Goal: Task Accomplishment & Management: Complete application form

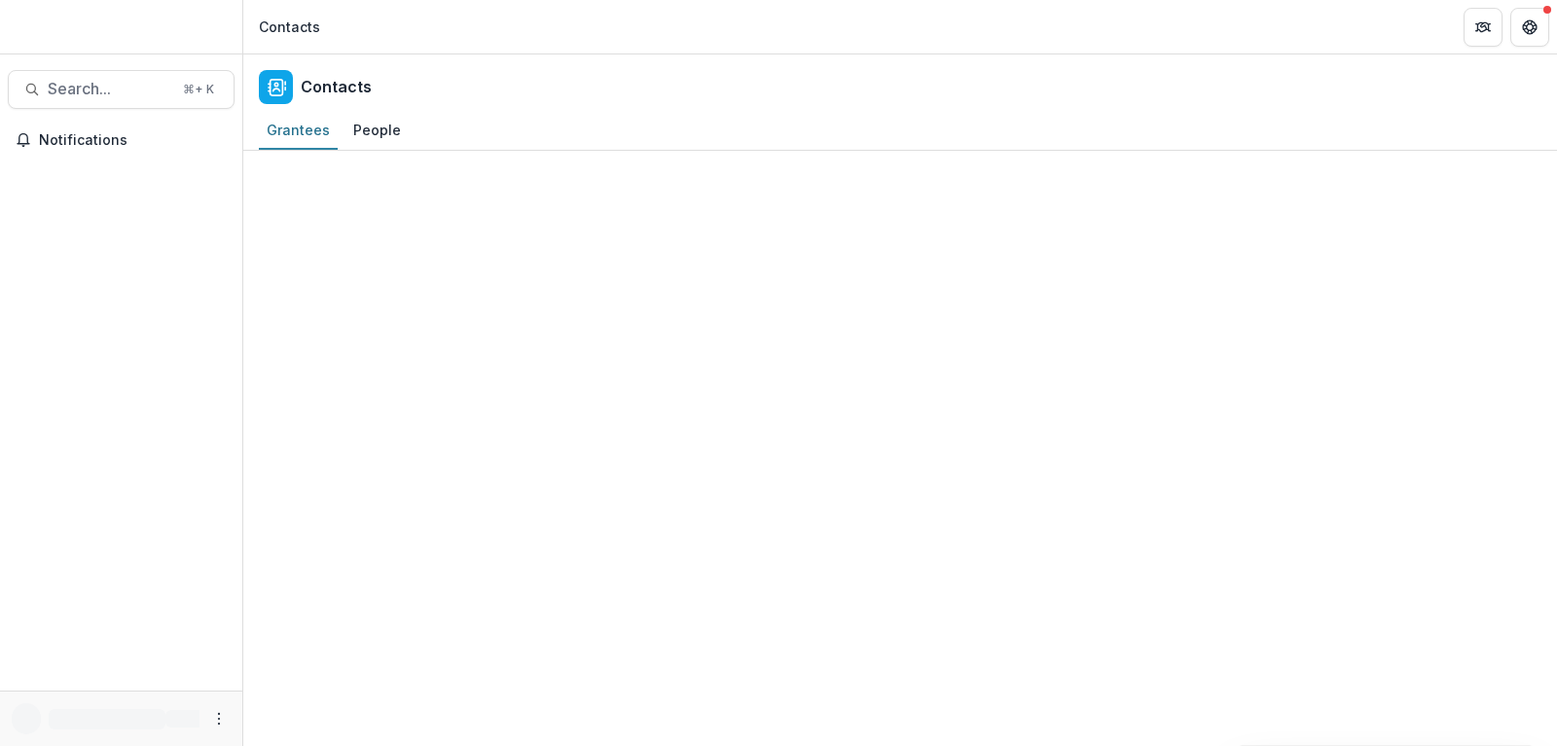
click at [102, 133] on span "Notifications" at bounding box center [133, 140] width 188 height 17
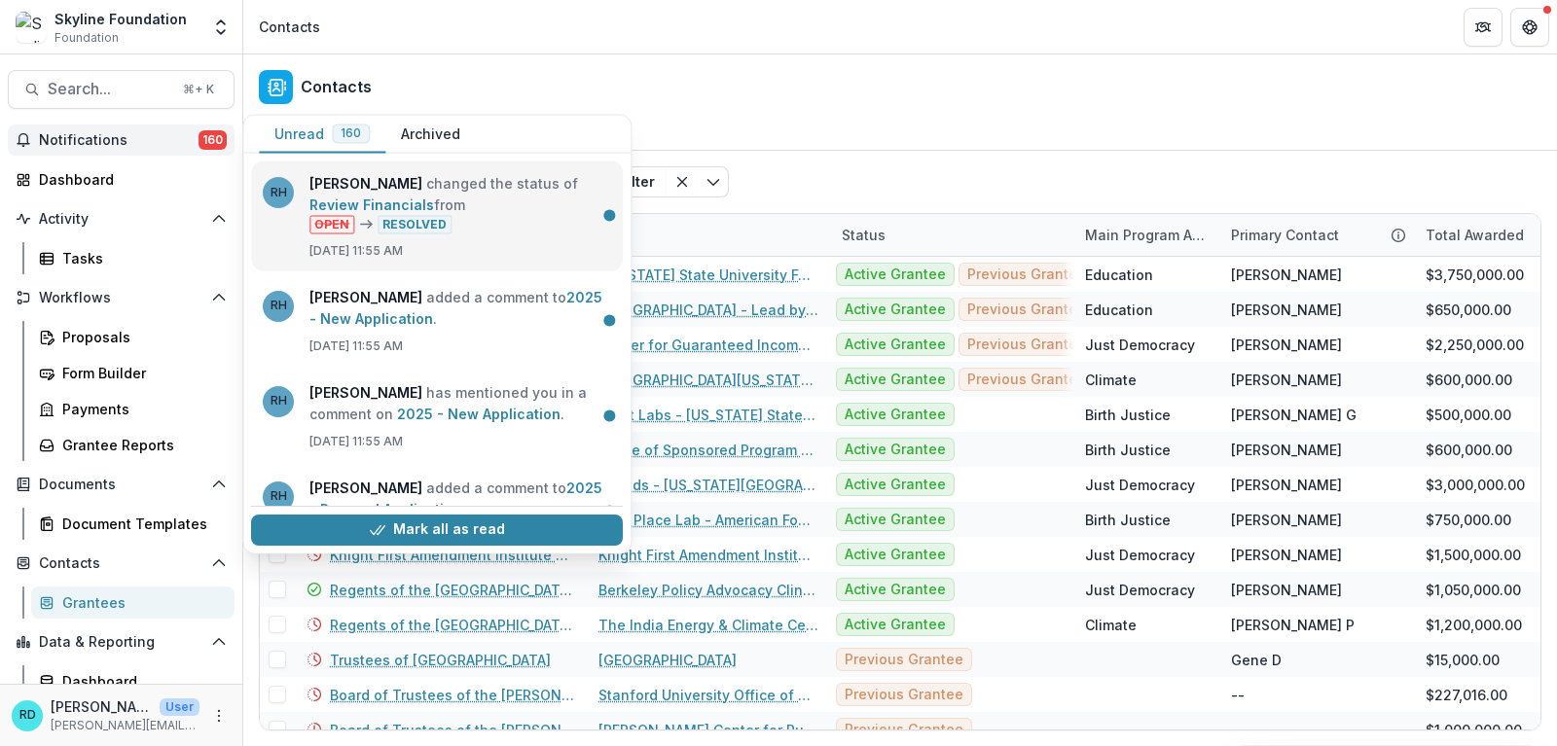
click at [422, 211] on link "Review Financials" at bounding box center [371, 205] width 125 height 17
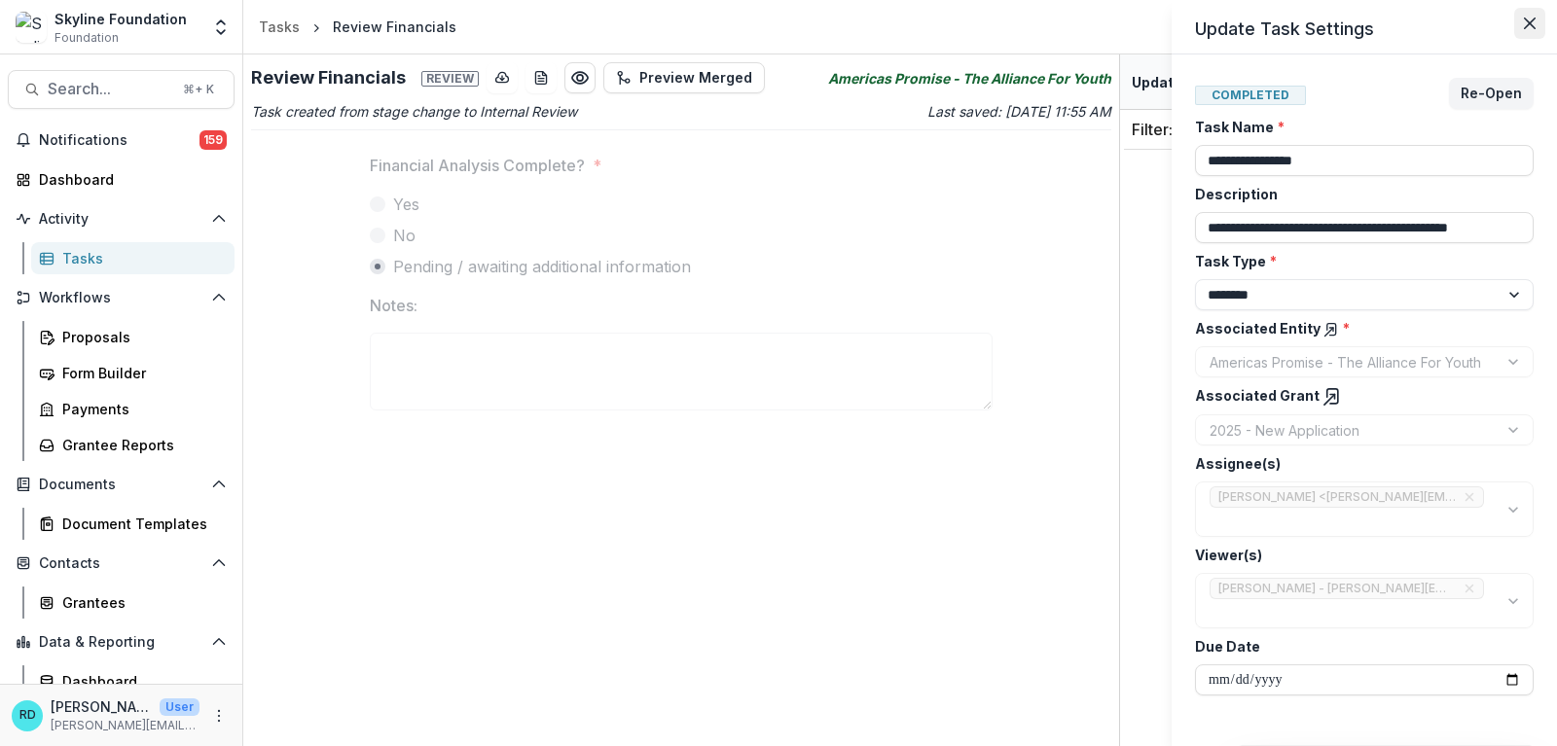
click at [1519, 33] on button "Close" at bounding box center [1529, 23] width 31 height 31
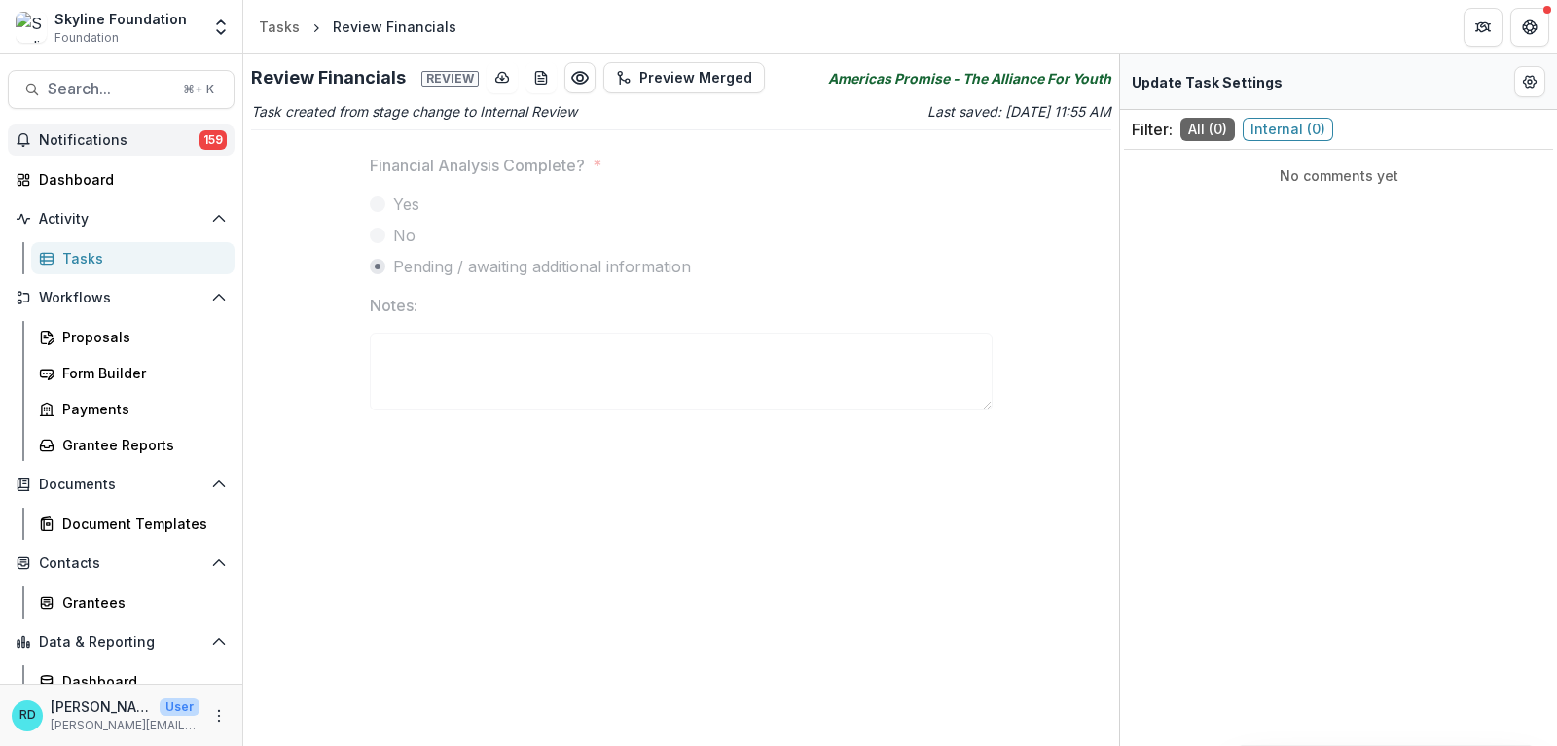
click at [95, 136] on span "Notifications" at bounding box center [119, 140] width 161 height 17
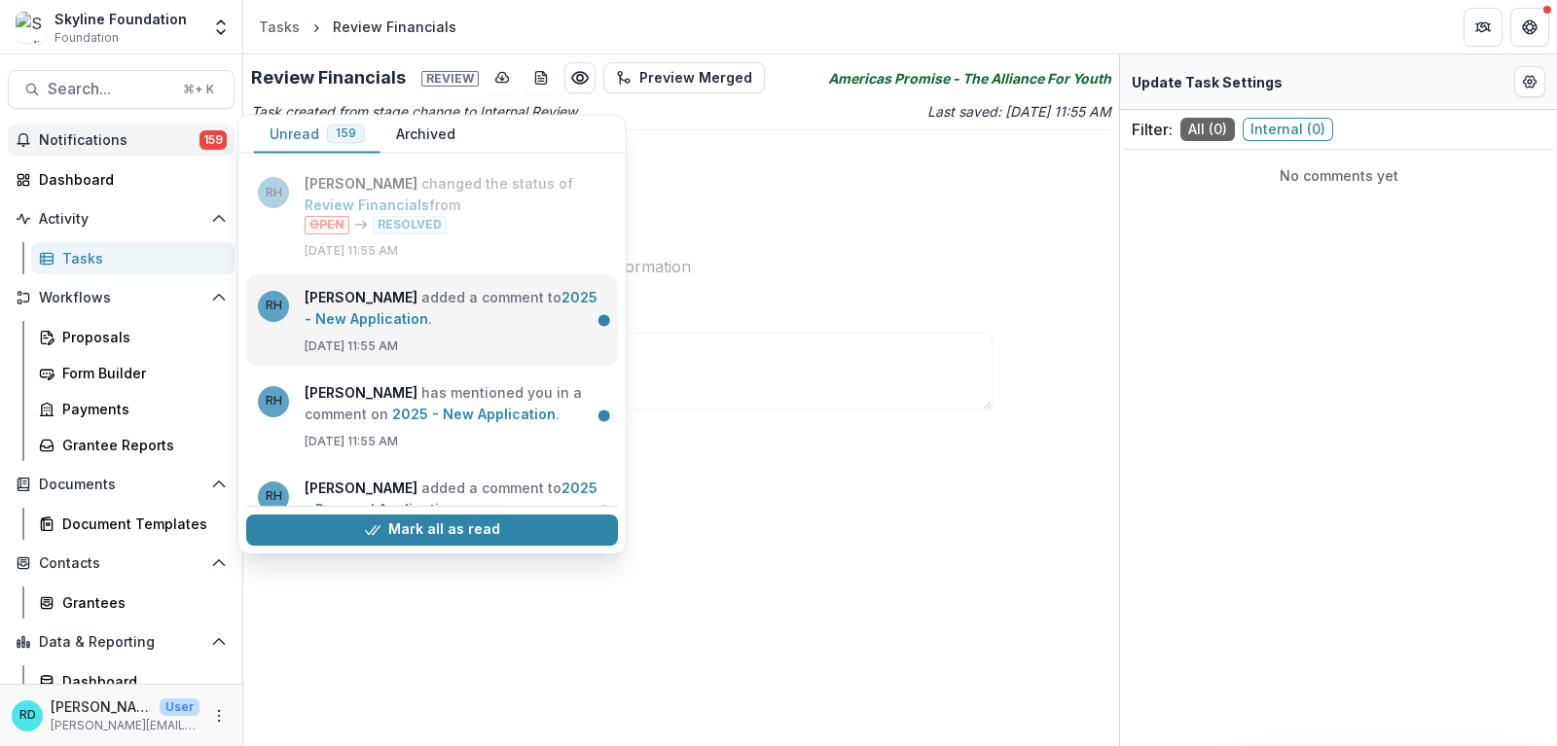
click at [450, 318] on link "2025 - New Application" at bounding box center [451, 307] width 293 height 38
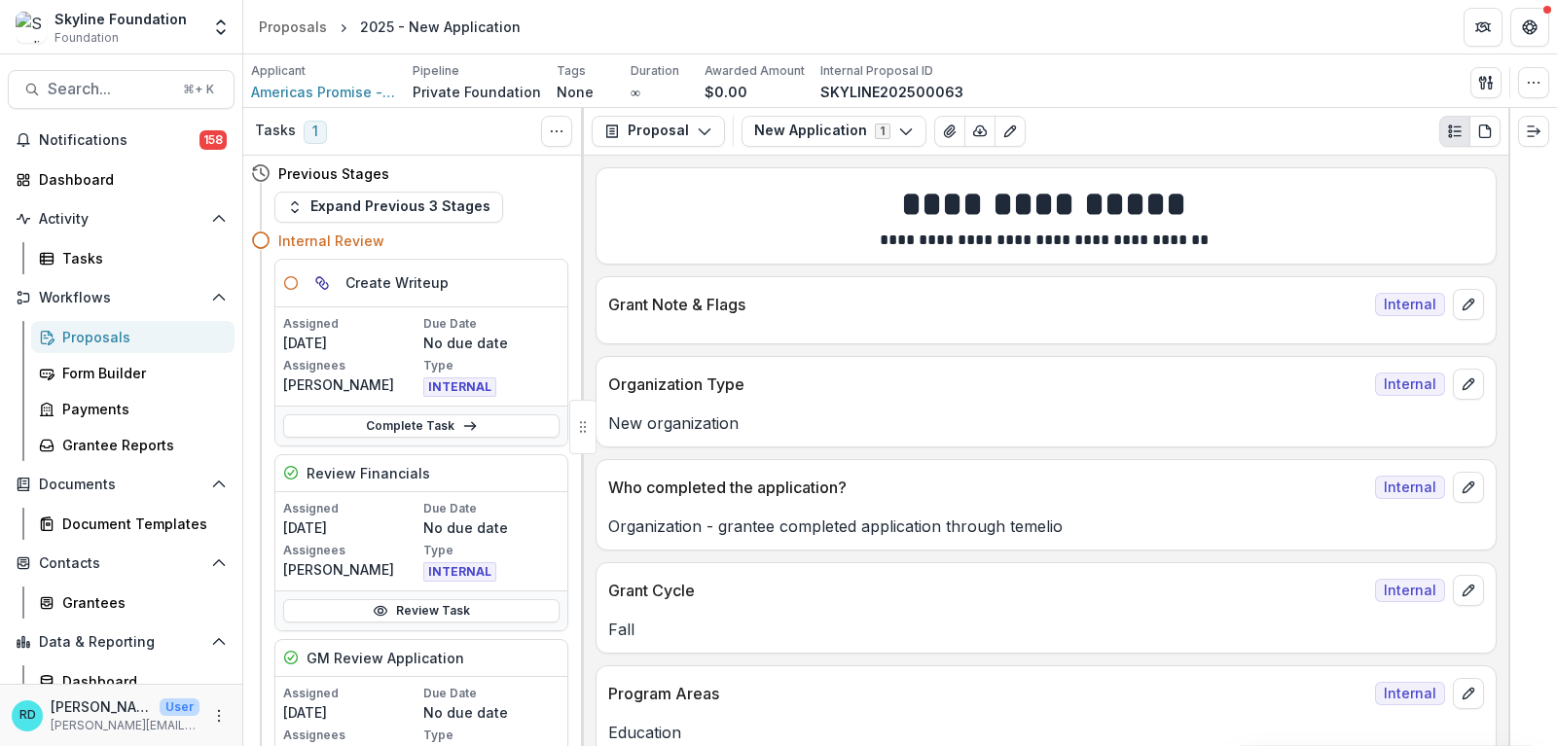
drag, startPoint x: 1507, startPoint y: 173, endPoint x: 1507, endPoint y: 211, distance: 38.0
click at [1507, 211] on div "Tasks 1 Show Cancelled Tasks Previous Stages Expand Previous 3 Stages Internal …" at bounding box center [900, 427] width 1314 height 638
click at [1533, 136] on line "Expand right" at bounding box center [1531, 136] width 6 height 0
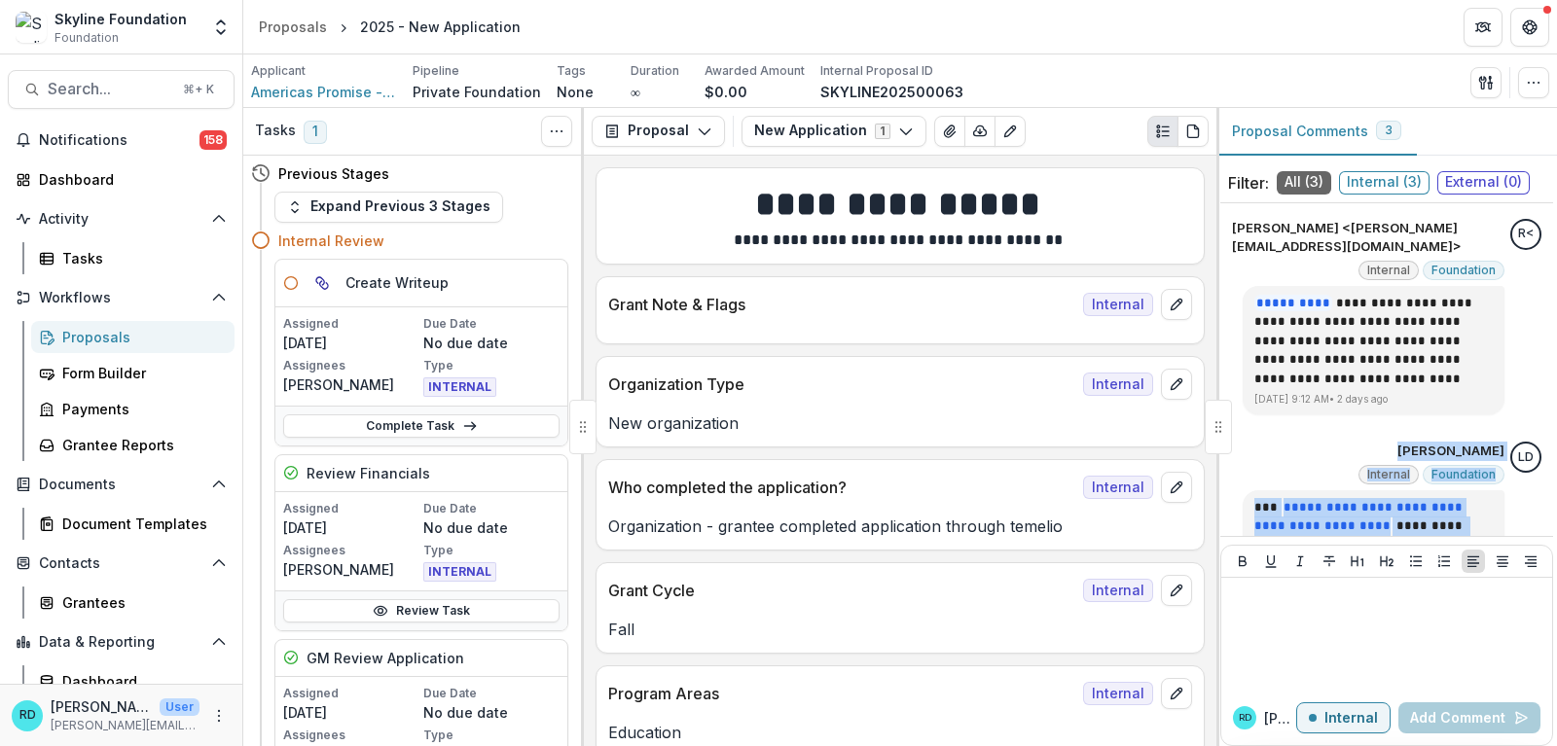
drag, startPoint x: 1542, startPoint y: 307, endPoint x: 1536, endPoint y: 427, distance: 120.8
click at [1536, 427] on div "**********" at bounding box center [1386, 517] width 333 height 613
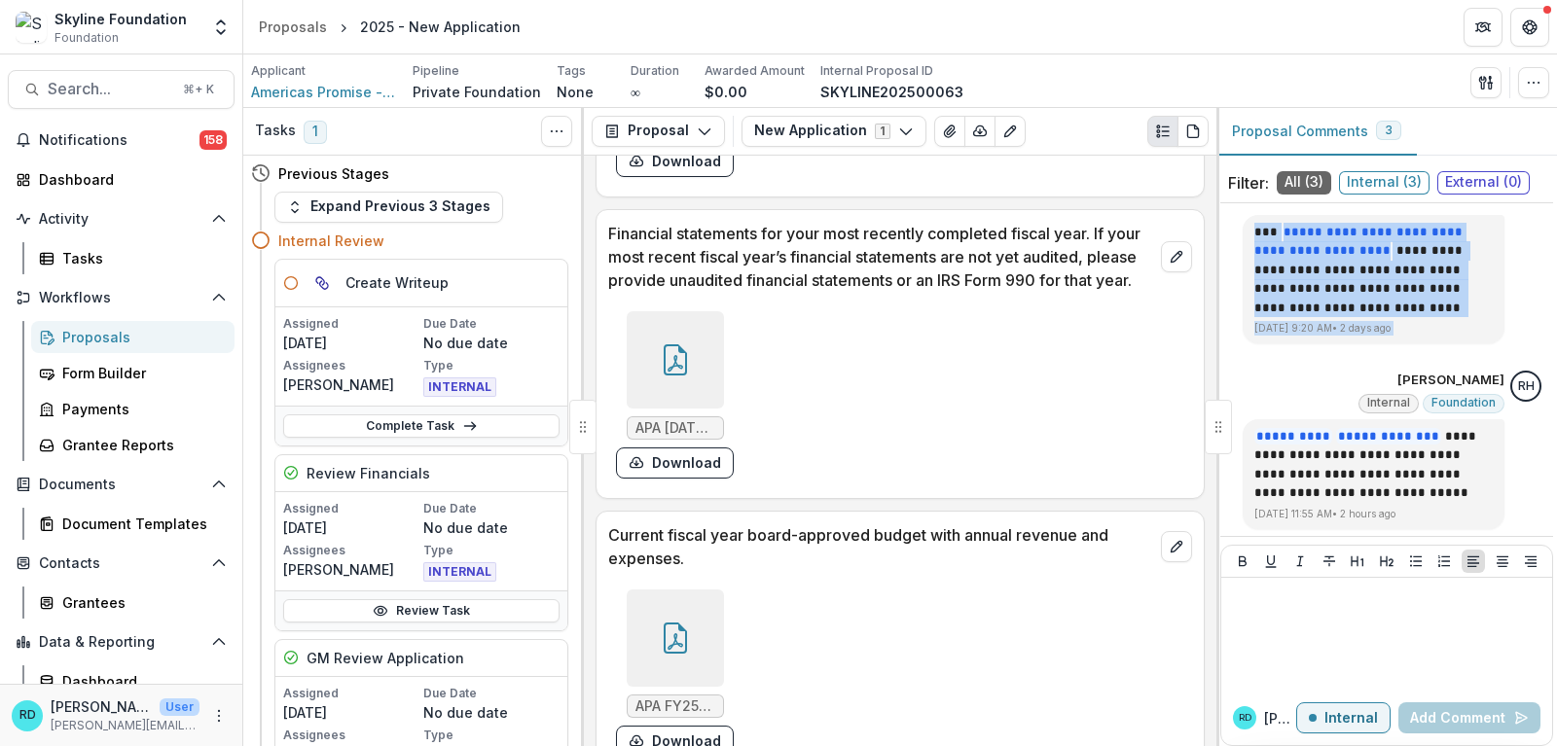
scroll to position [5204, 0]
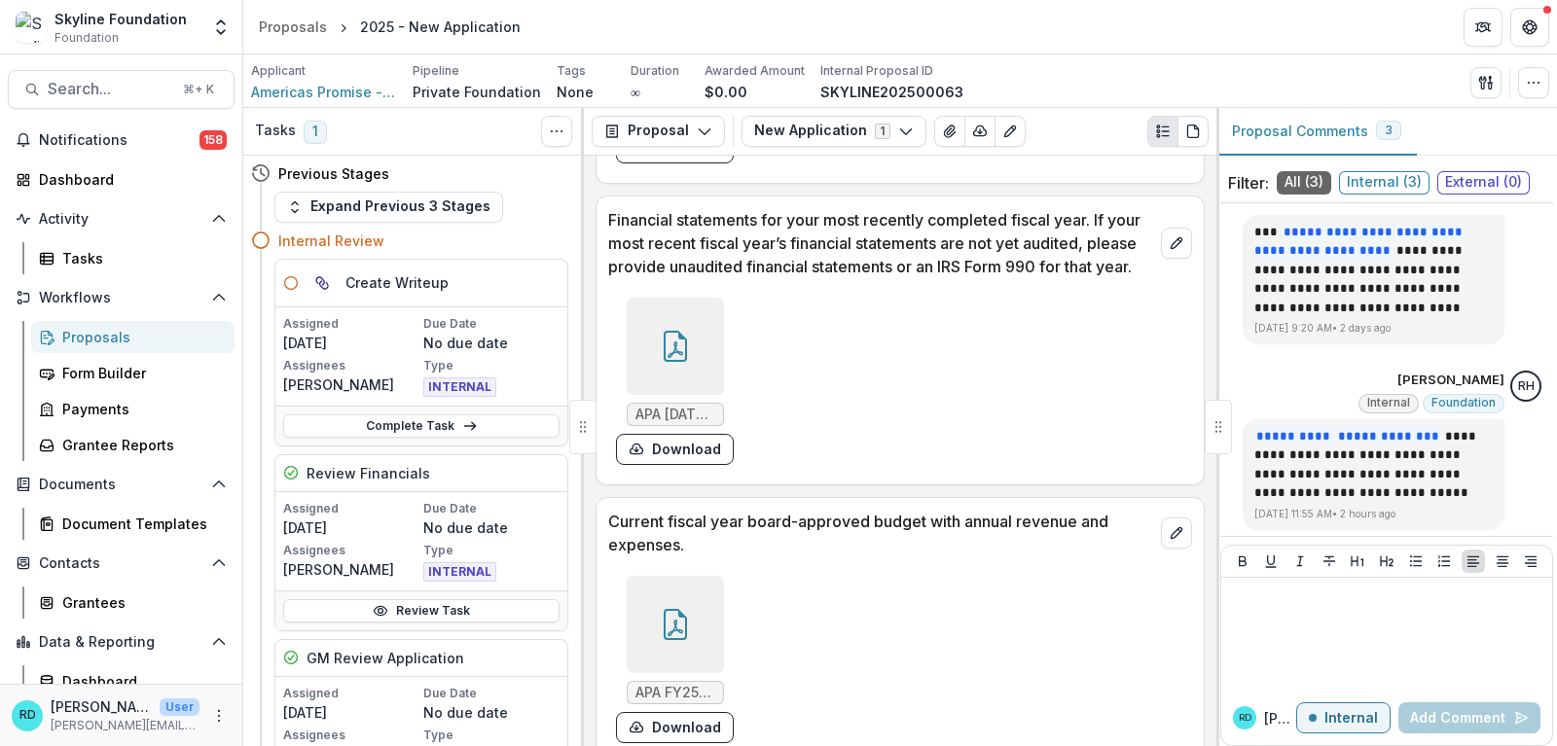
click at [688, 359] on div at bounding box center [675, 346] width 97 height 97
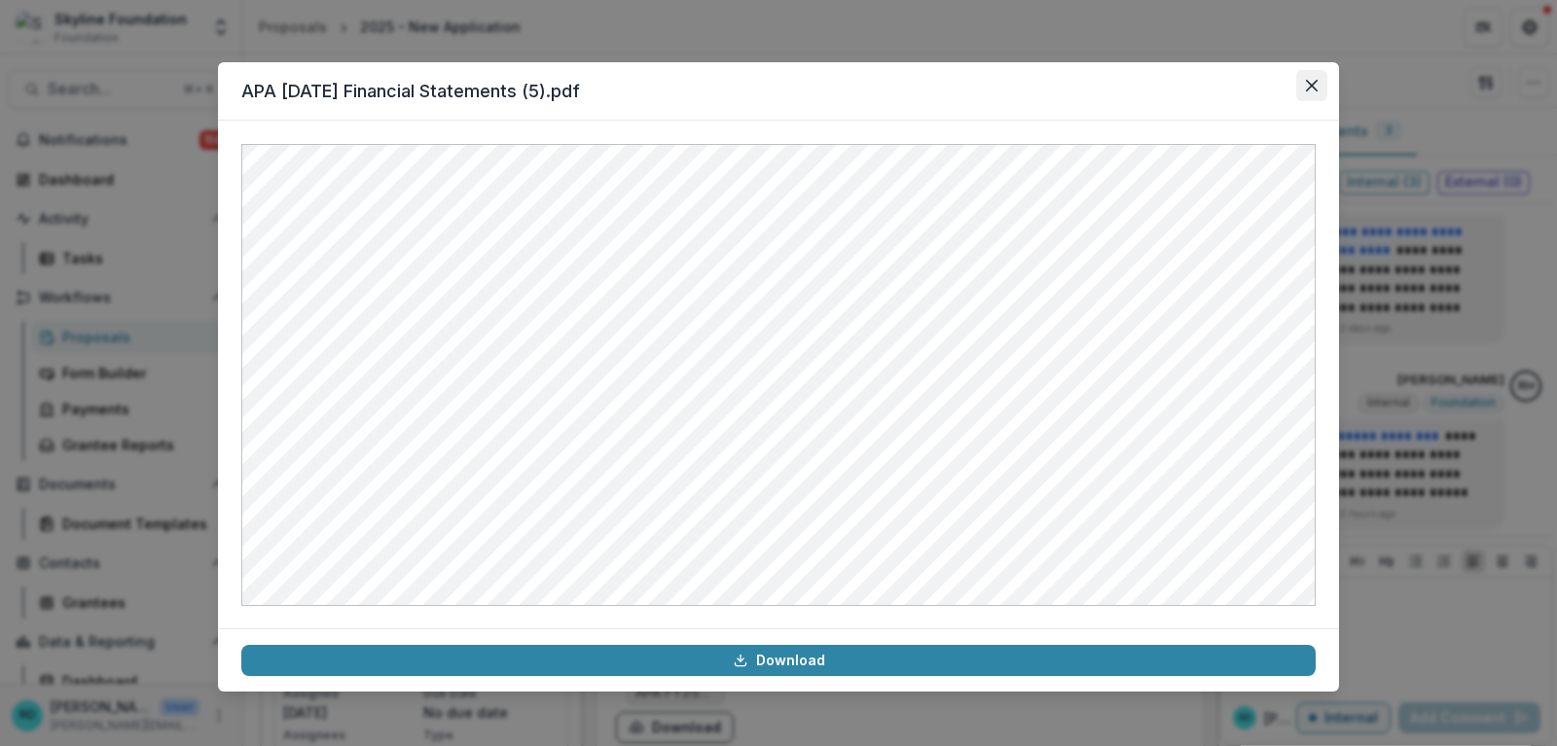
click at [1316, 82] on icon "Close" at bounding box center [1312, 86] width 12 height 12
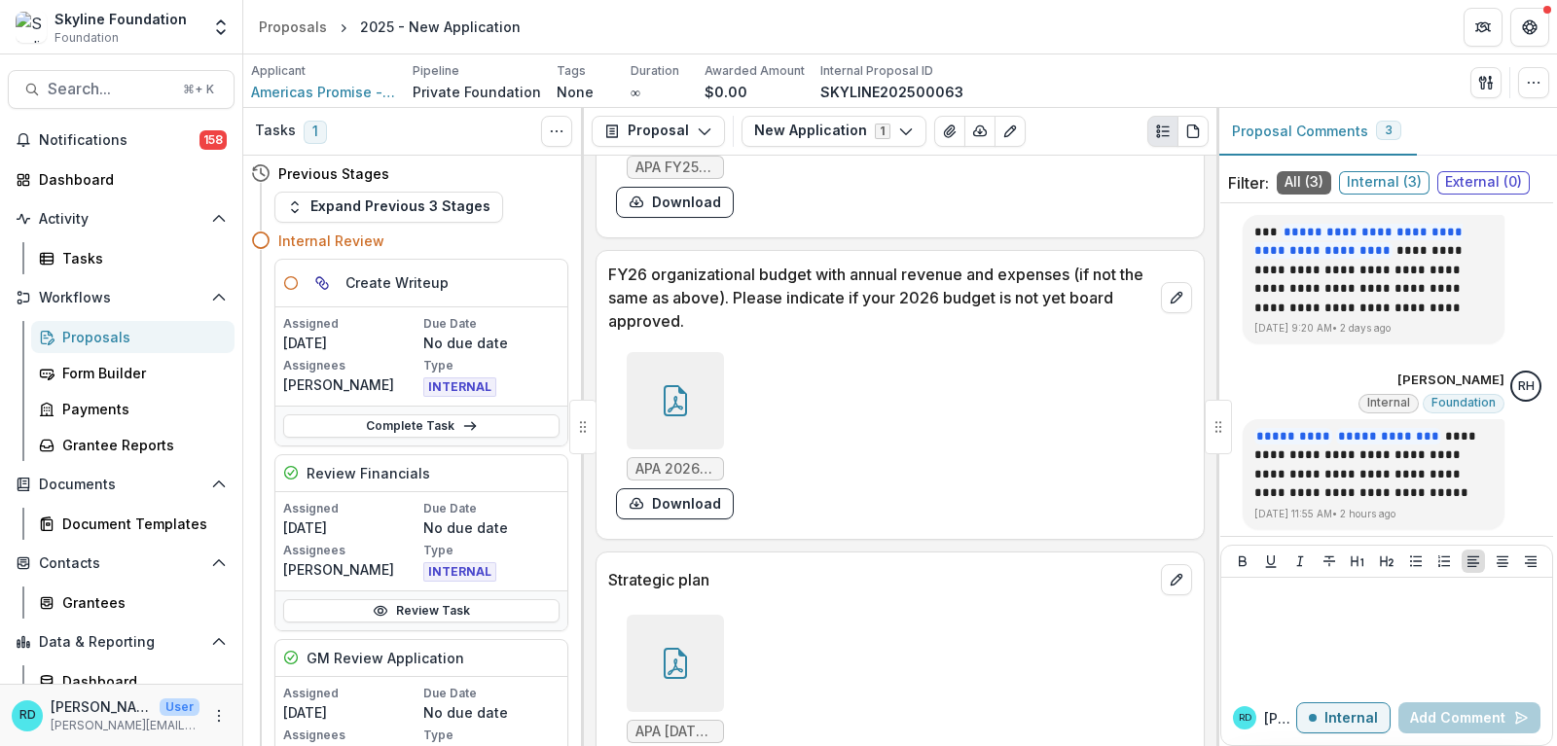
scroll to position [6326, 0]
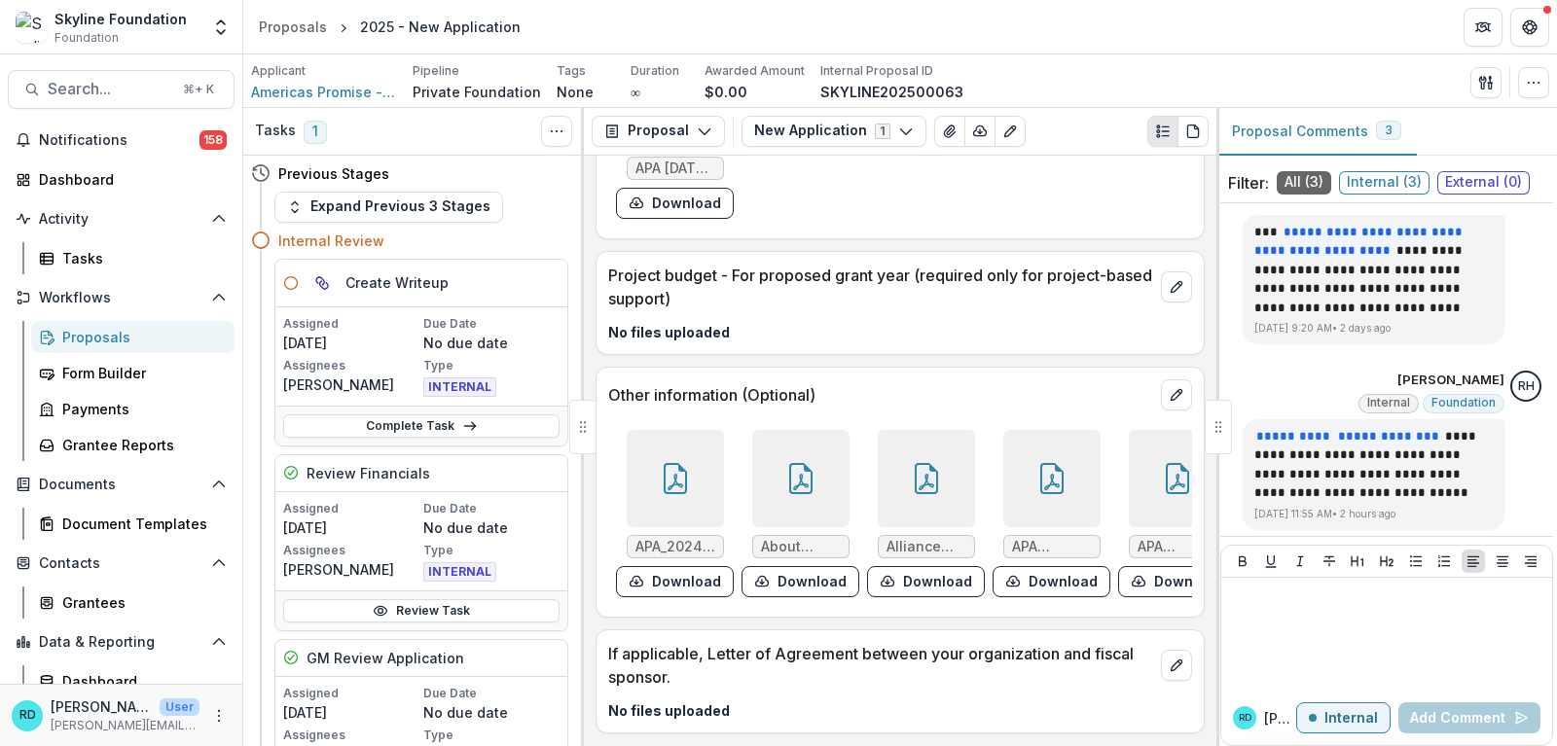
click at [681, 463] on icon at bounding box center [675, 478] width 31 height 31
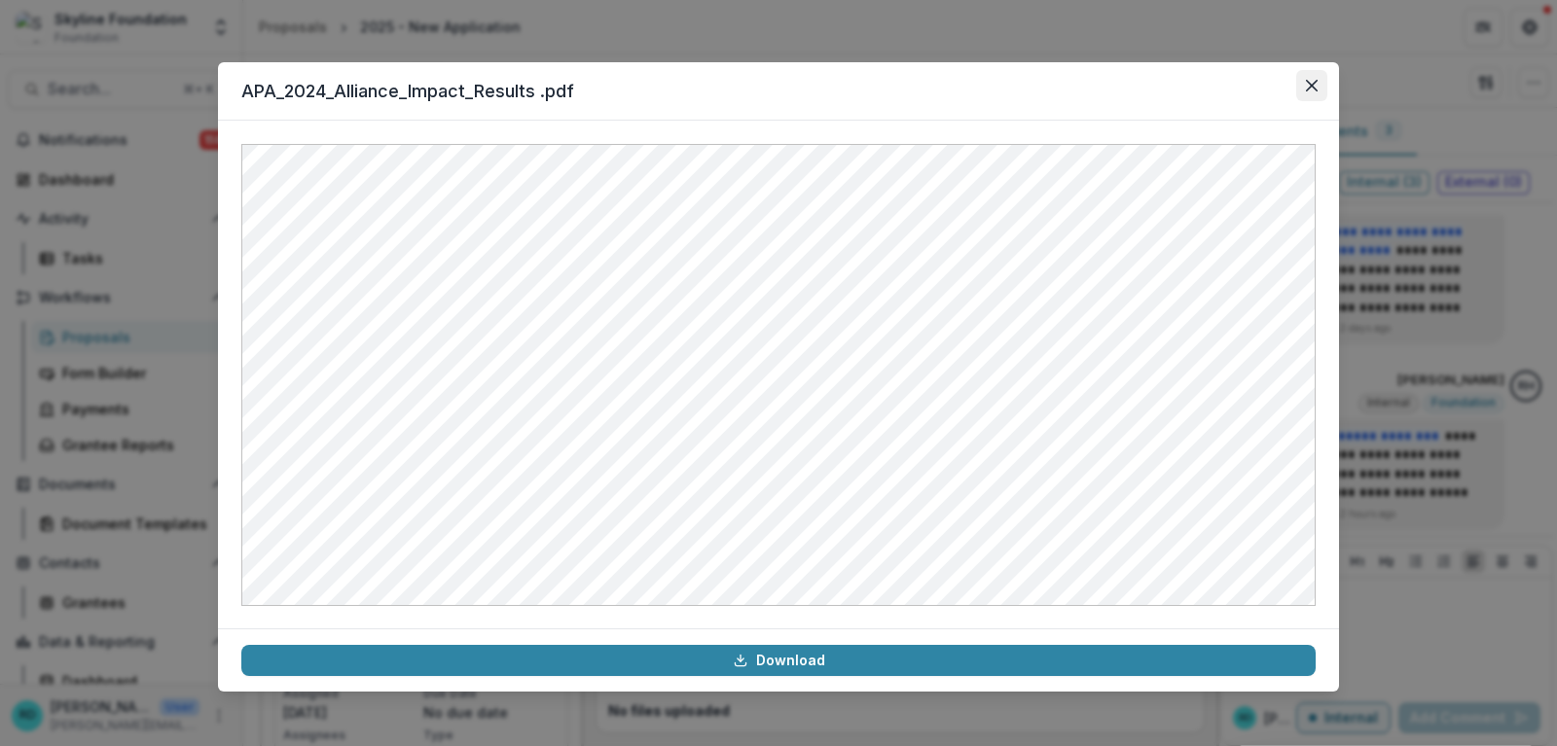
click at [1312, 94] on button "Close" at bounding box center [1311, 85] width 31 height 31
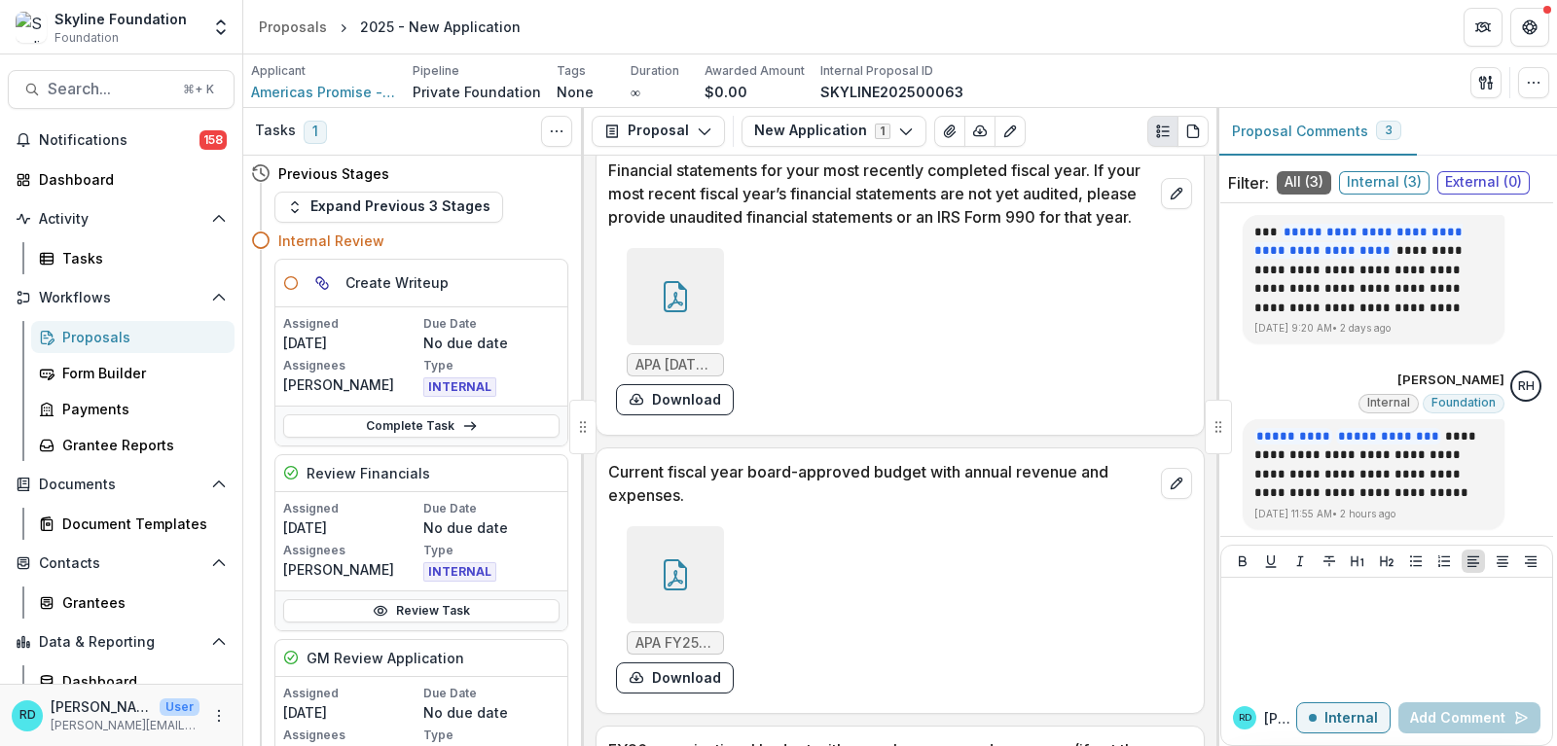
scroll to position [5225, 0]
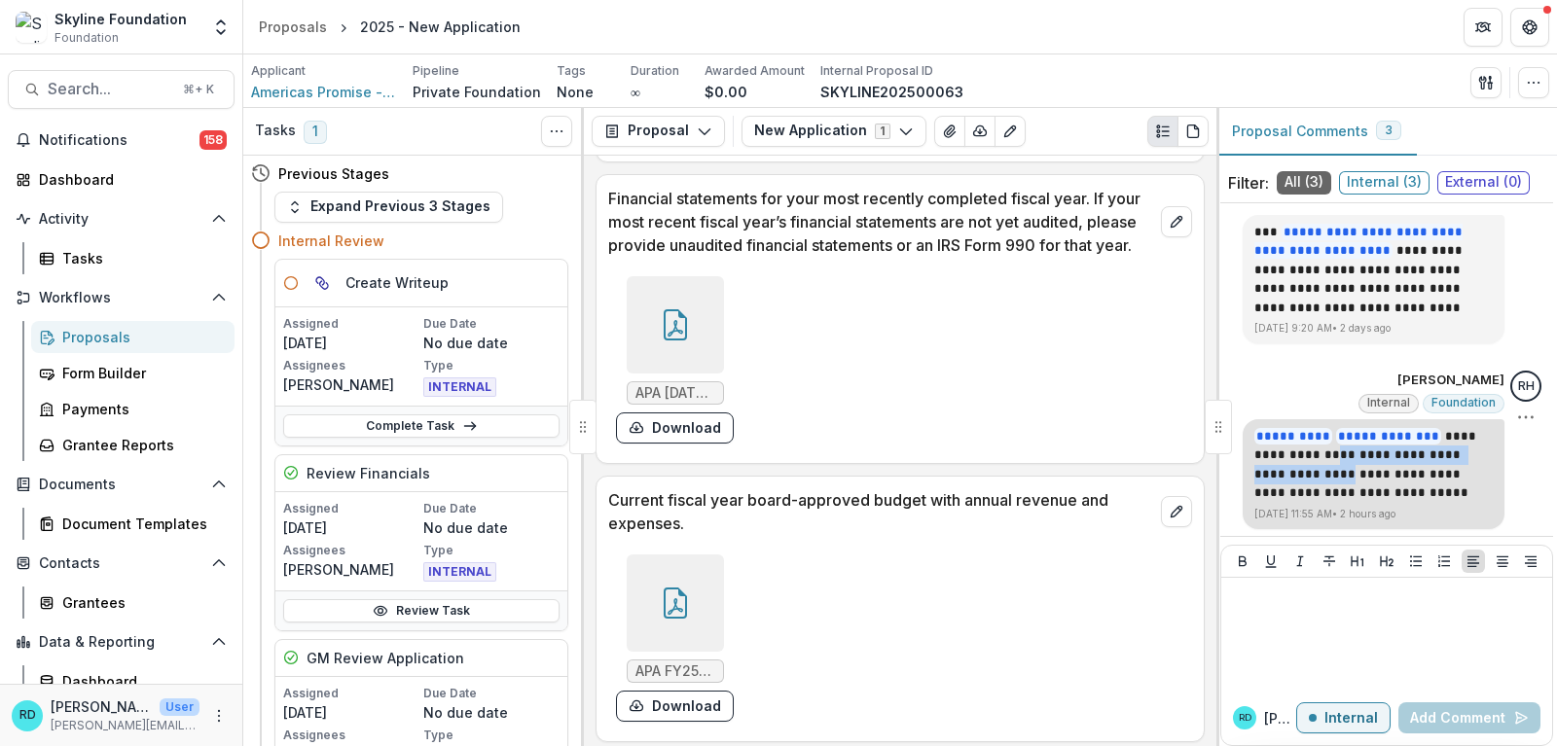
drag, startPoint x: 1309, startPoint y: 472, endPoint x: 1310, endPoint y: 453, distance: 19.5
click at [1310, 453] on p "**********" at bounding box center [1373, 465] width 238 height 76
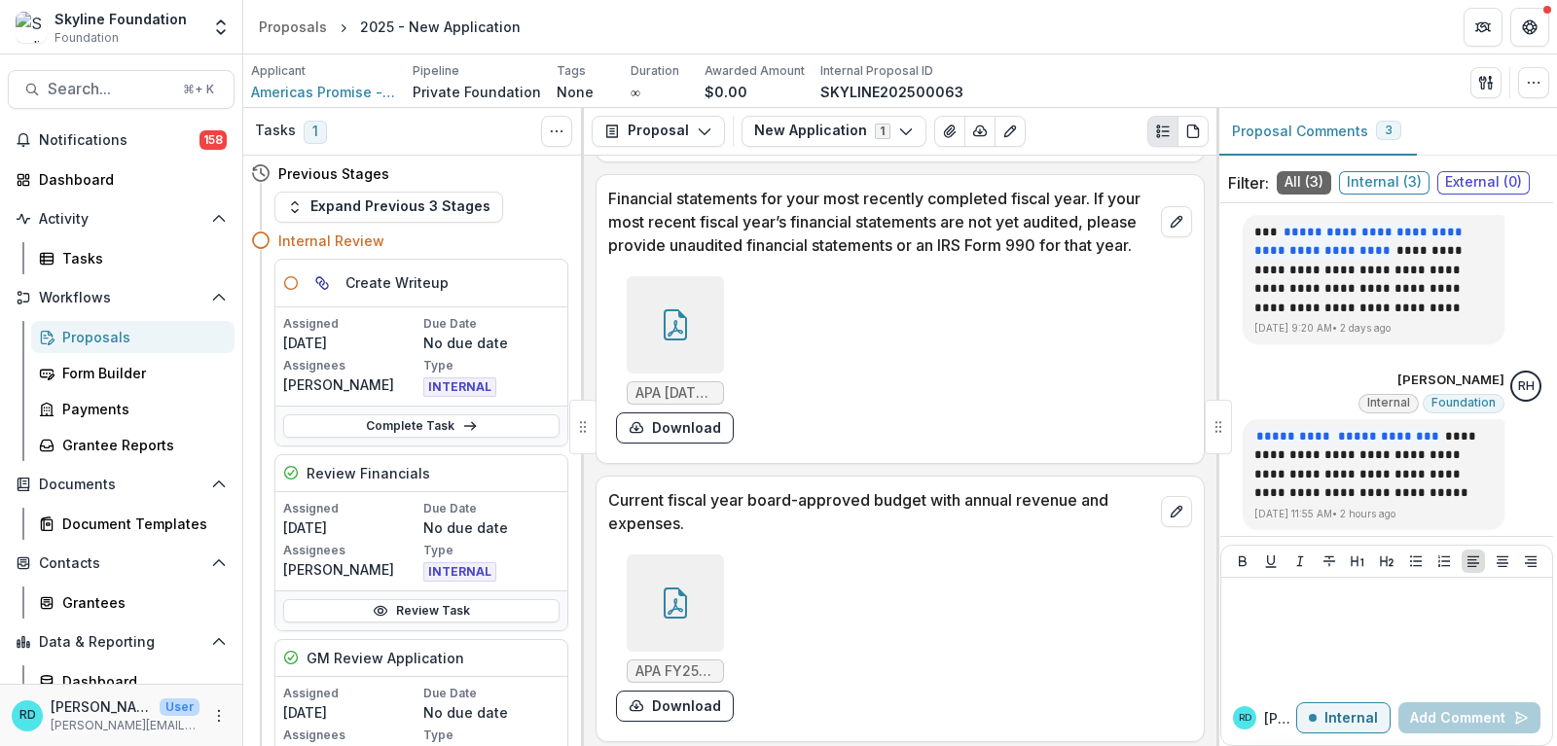
click at [963, 325] on div "APA [DATE] Financial Statements (5).pdf Download" at bounding box center [900, 360] width 584 height 183
click at [79, 141] on span "Notifications" at bounding box center [119, 140] width 161 height 17
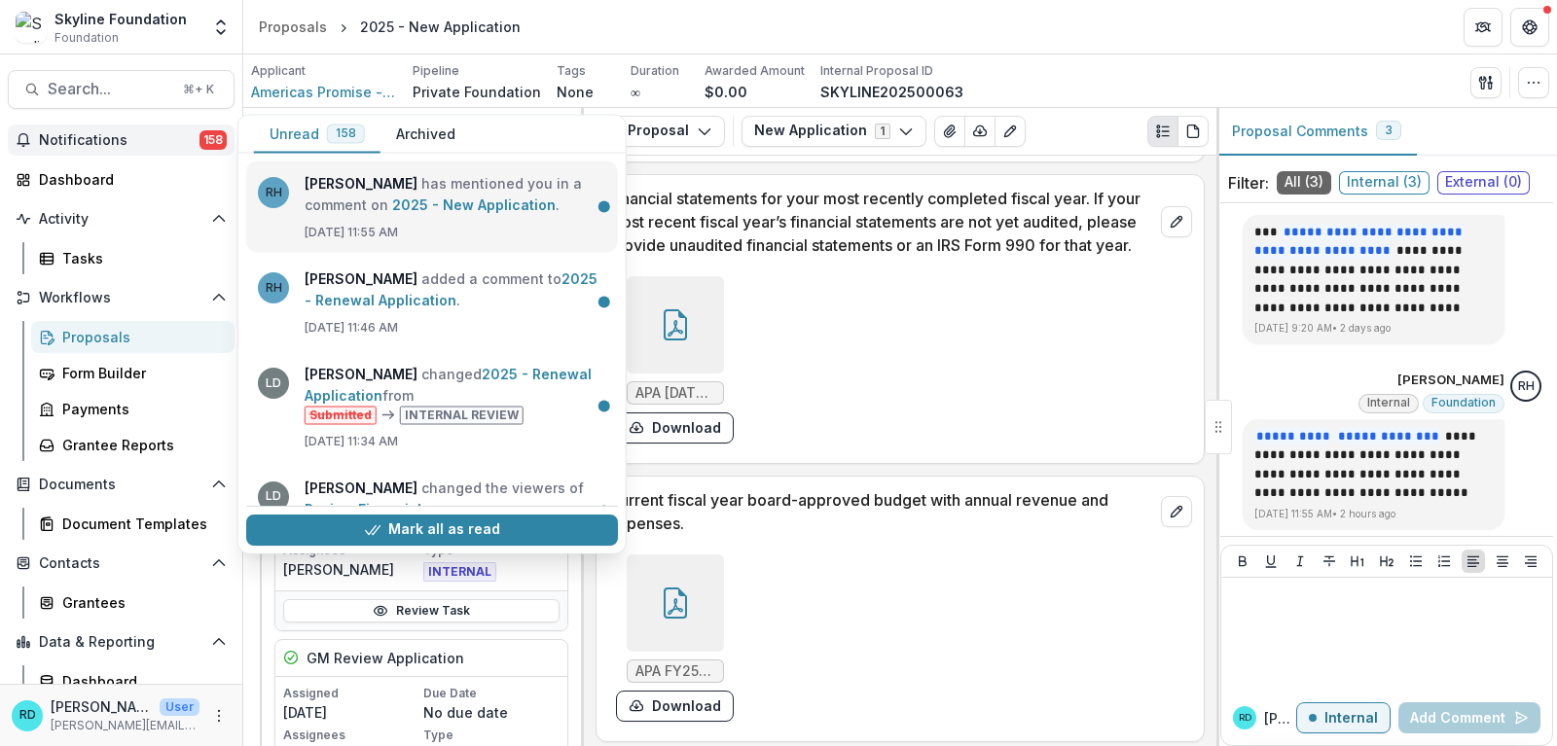
click at [395, 204] on link "2025 - New Application" at bounding box center [473, 205] width 163 height 17
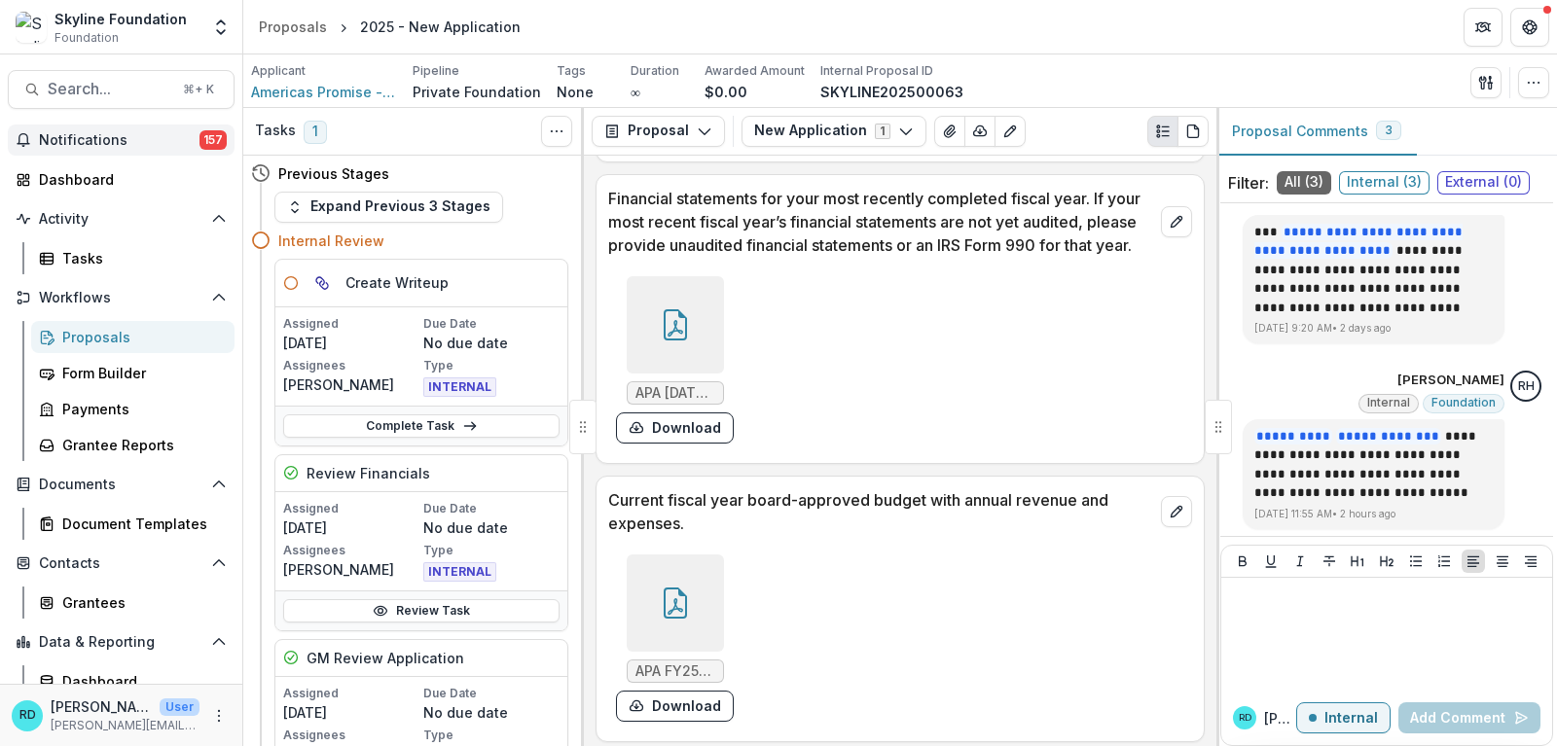
click at [82, 144] on span "Notifications" at bounding box center [119, 140] width 161 height 17
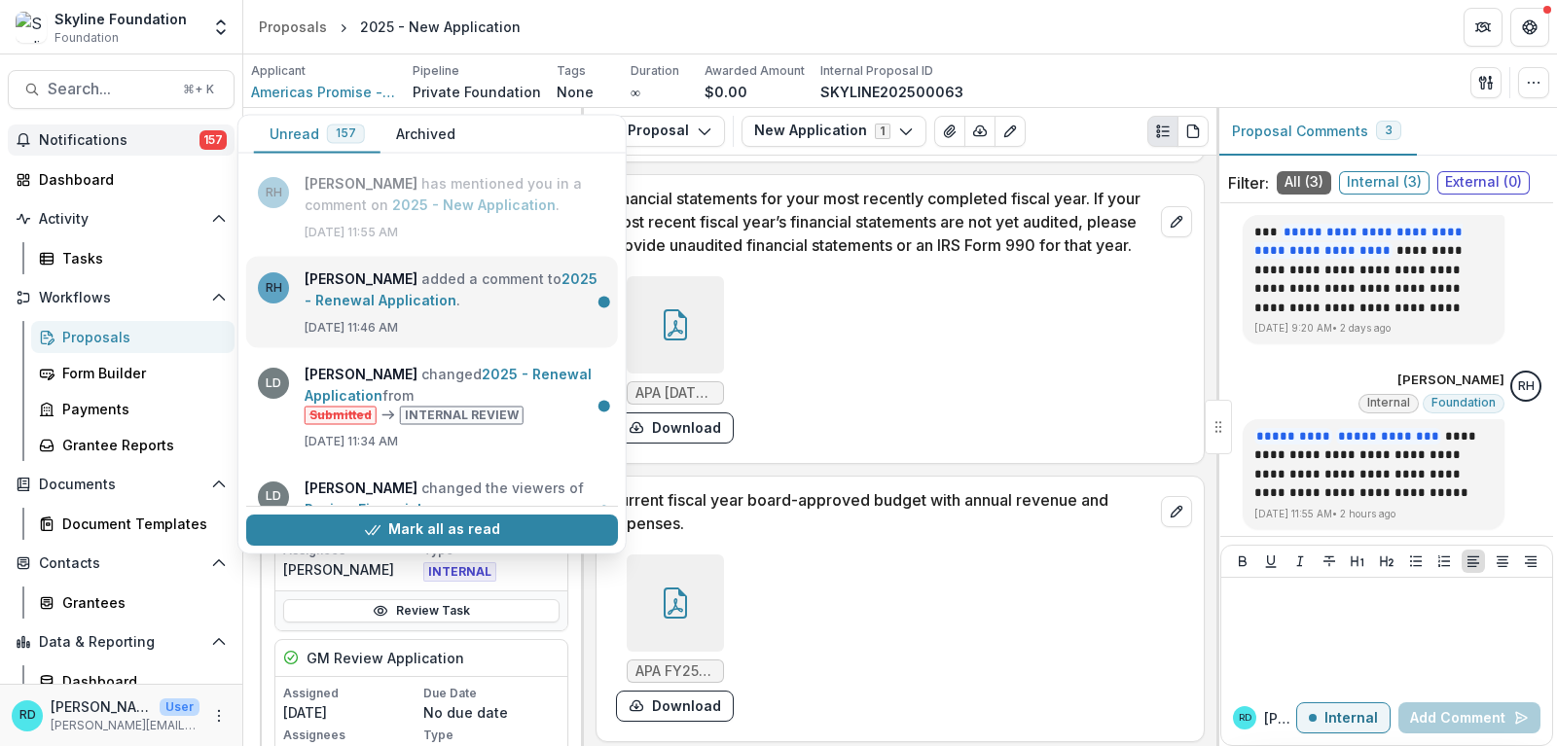
click at [321, 295] on link "2025 - Renewal Application" at bounding box center [451, 290] width 293 height 38
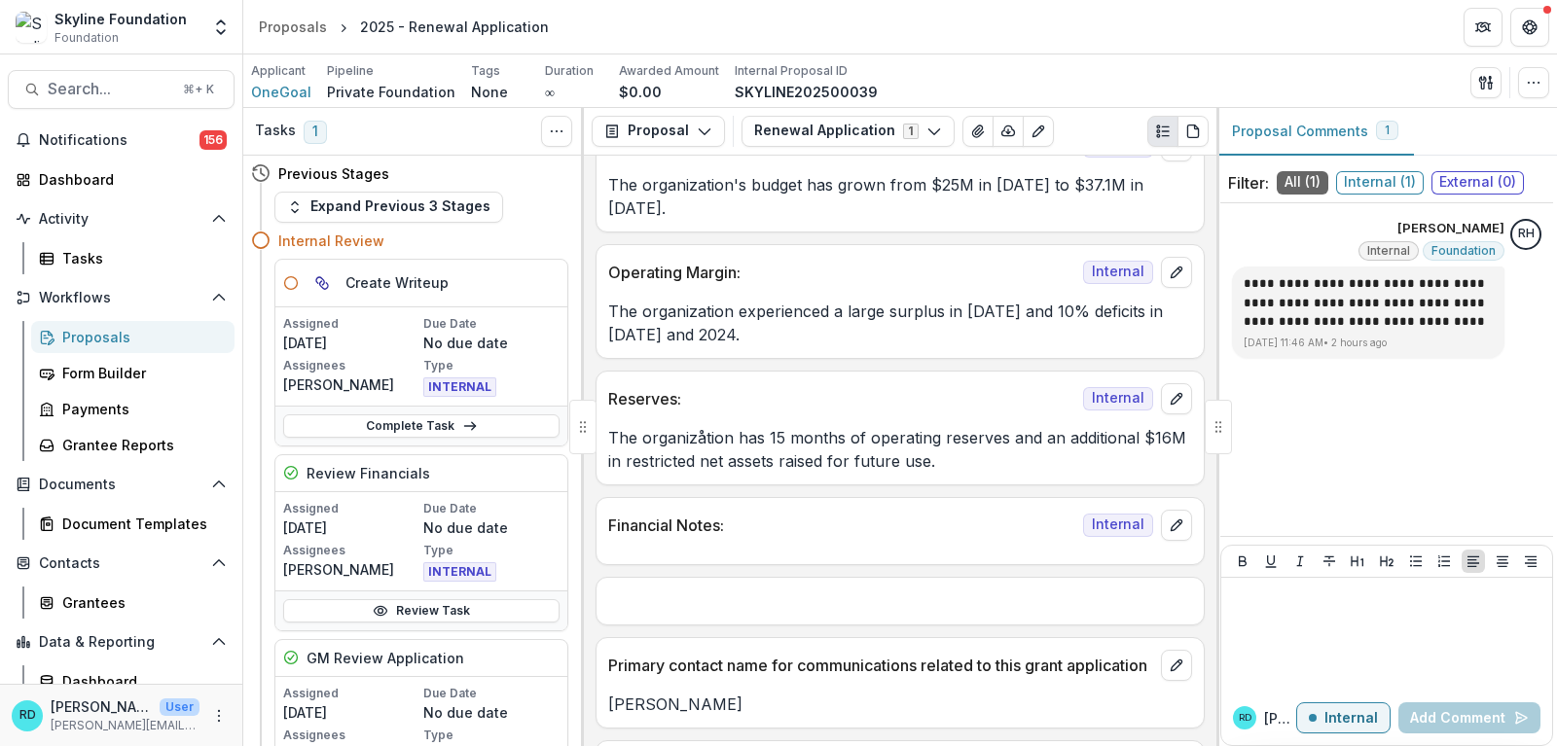
scroll to position [2975, 0]
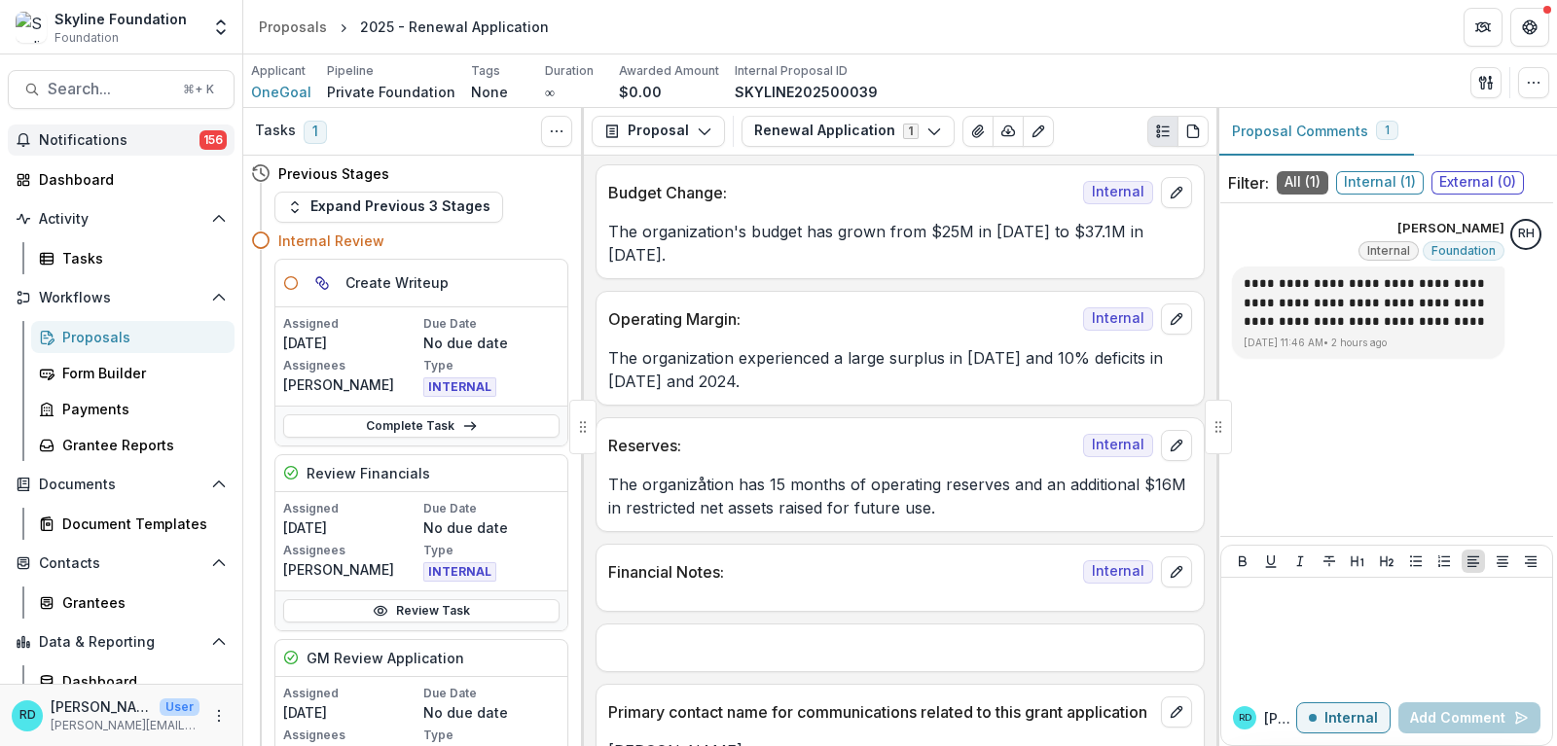
click at [113, 145] on span "Notifications" at bounding box center [119, 140] width 161 height 17
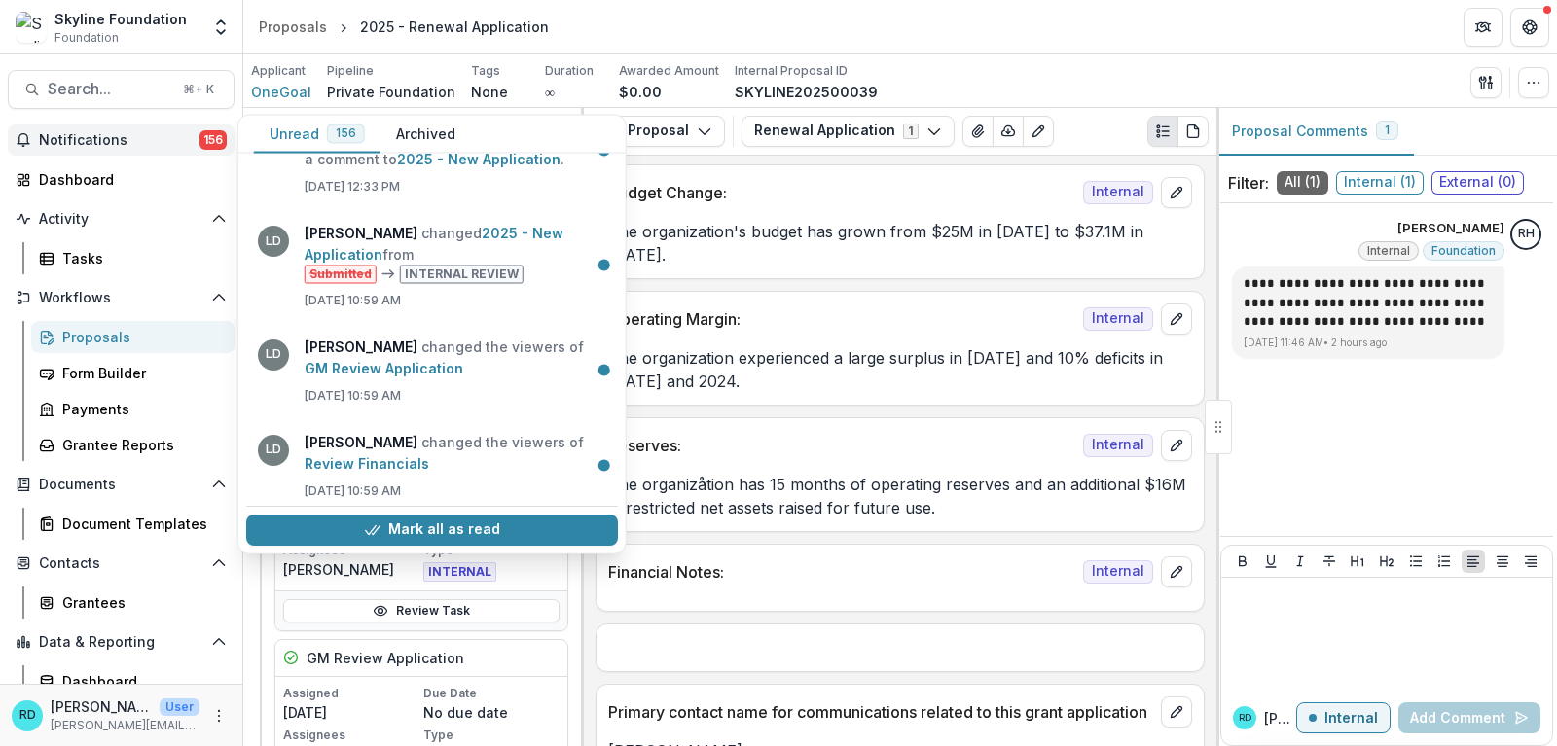
scroll to position [1479, 0]
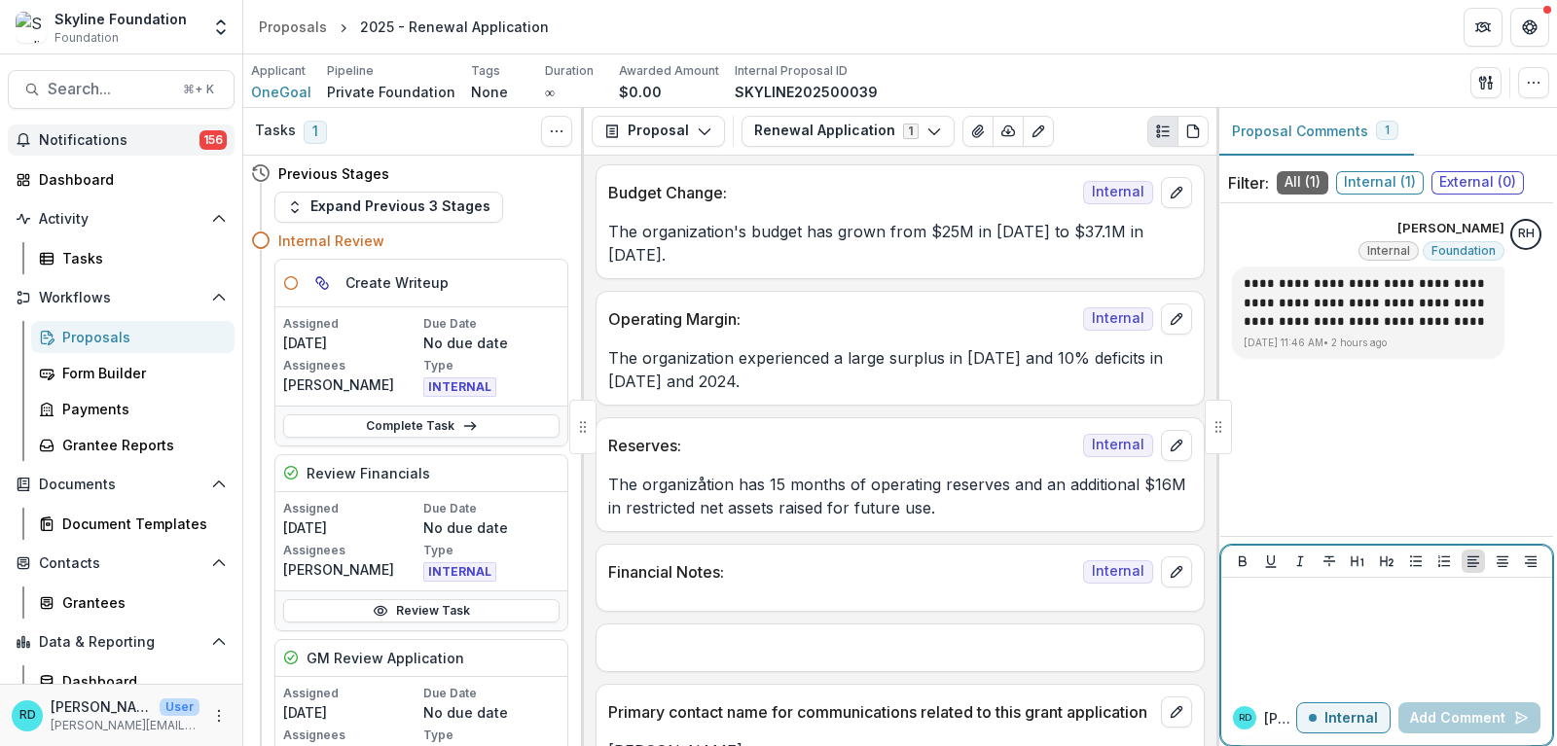
click at [1317, 722] on div "button" at bounding box center [1313, 718] width 8 height 8
click at [1273, 604] on p at bounding box center [1386, 596] width 315 height 21
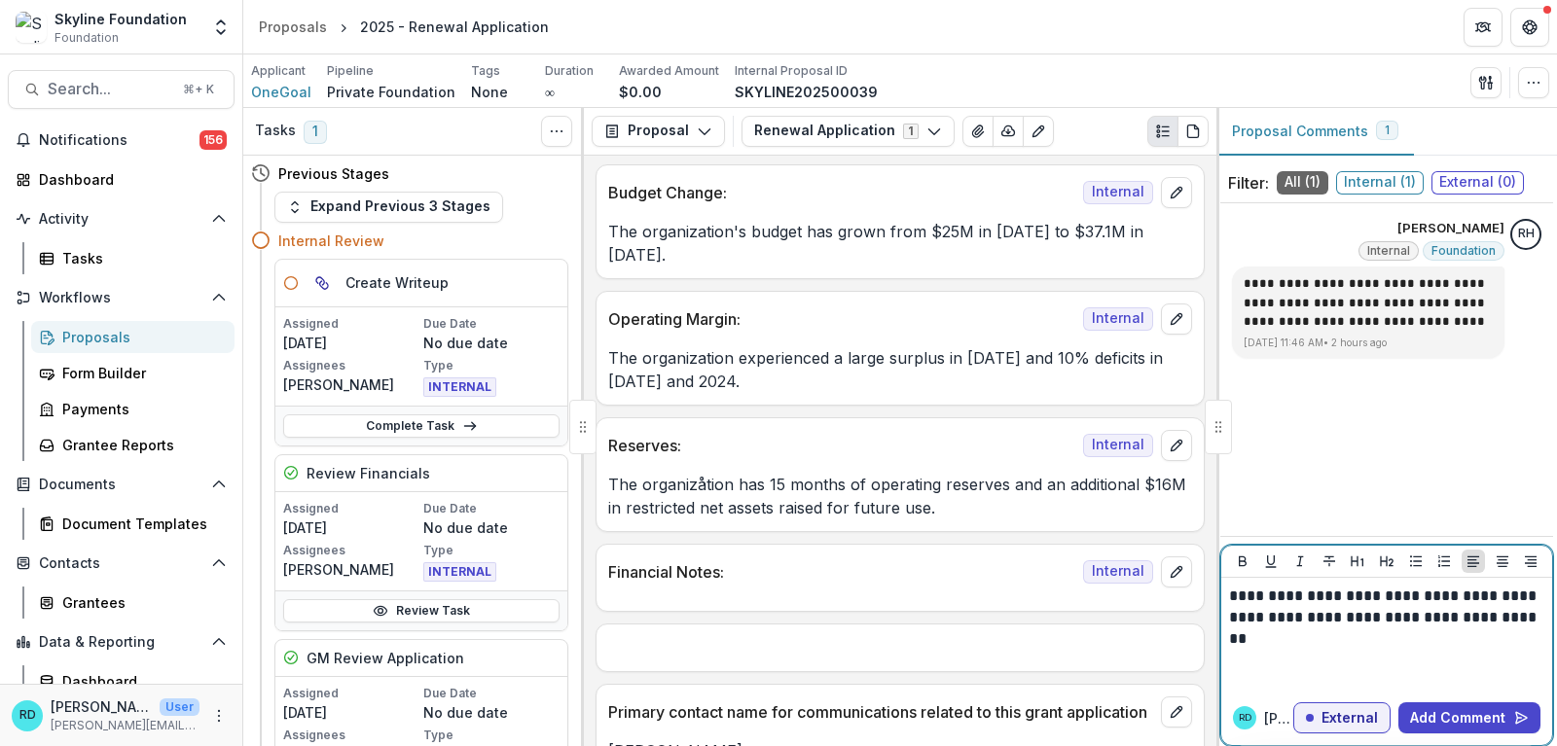
click at [1305, 612] on p "**********" at bounding box center [1387, 607] width 316 height 43
click at [1482, 720] on button "Add Comment" at bounding box center [1469, 718] width 142 height 31
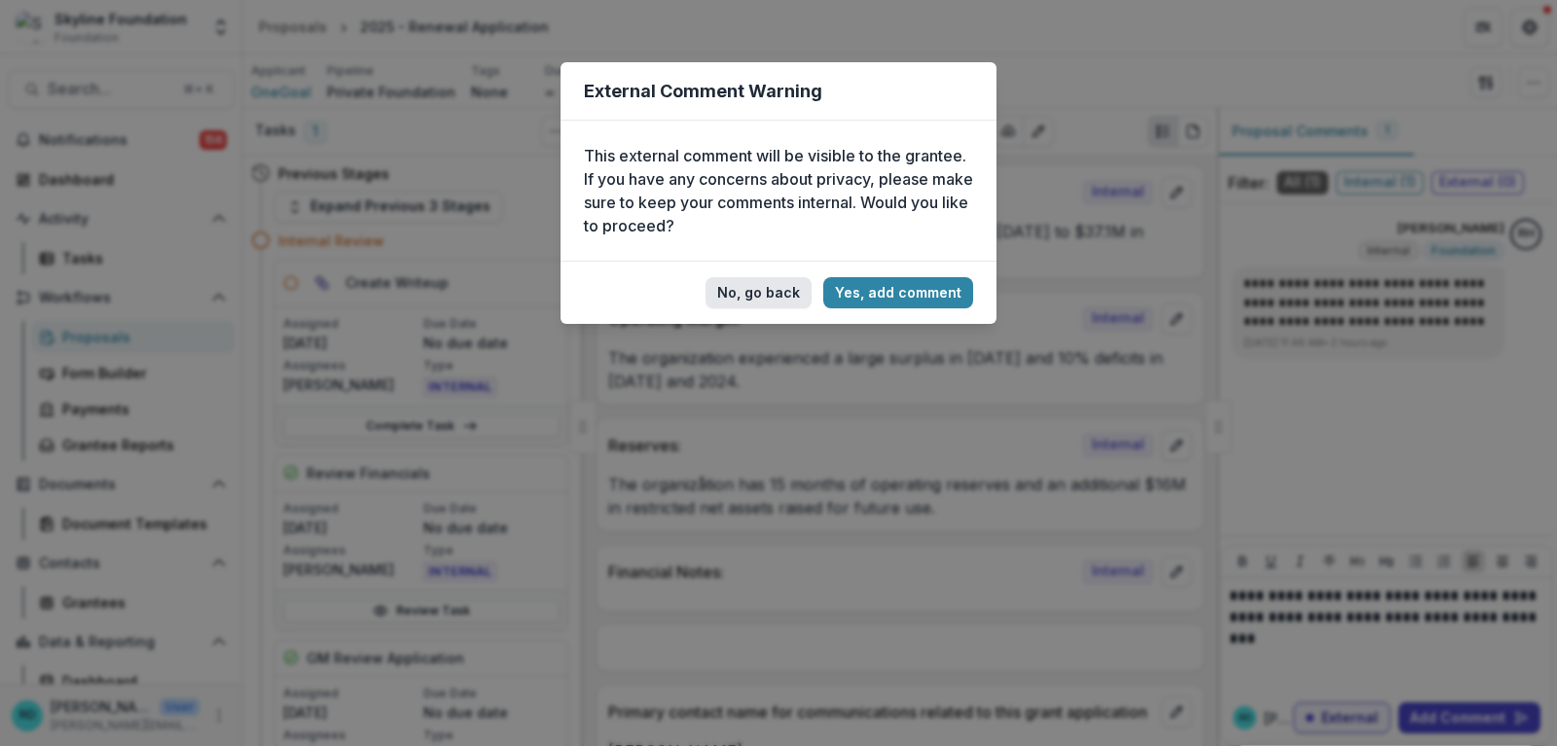
click at [782, 290] on button "No, go back" at bounding box center [759, 292] width 106 height 31
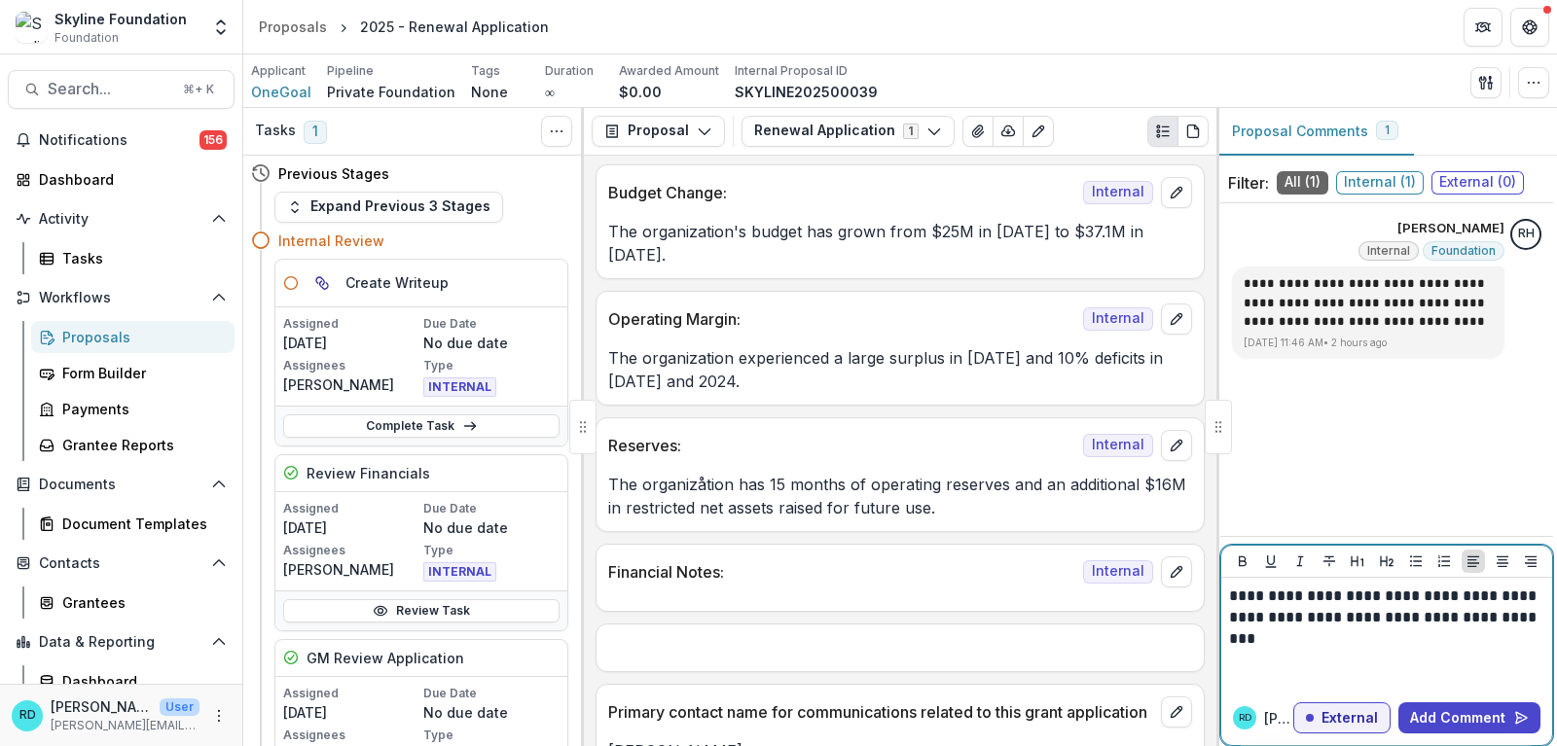
click at [1318, 724] on button "External" at bounding box center [1341, 718] width 97 height 31
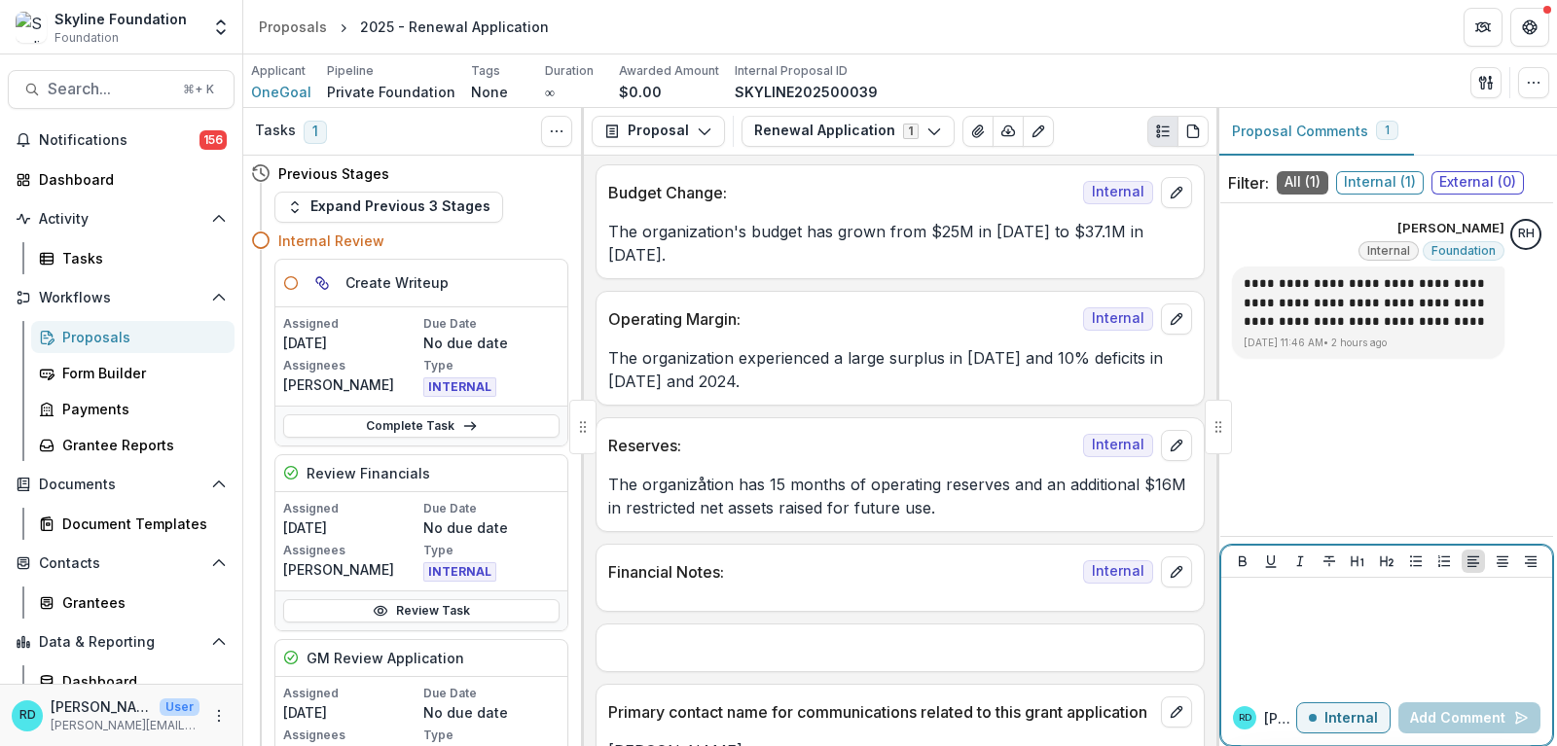
click at [1312, 642] on div at bounding box center [1386, 634] width 315 height 97
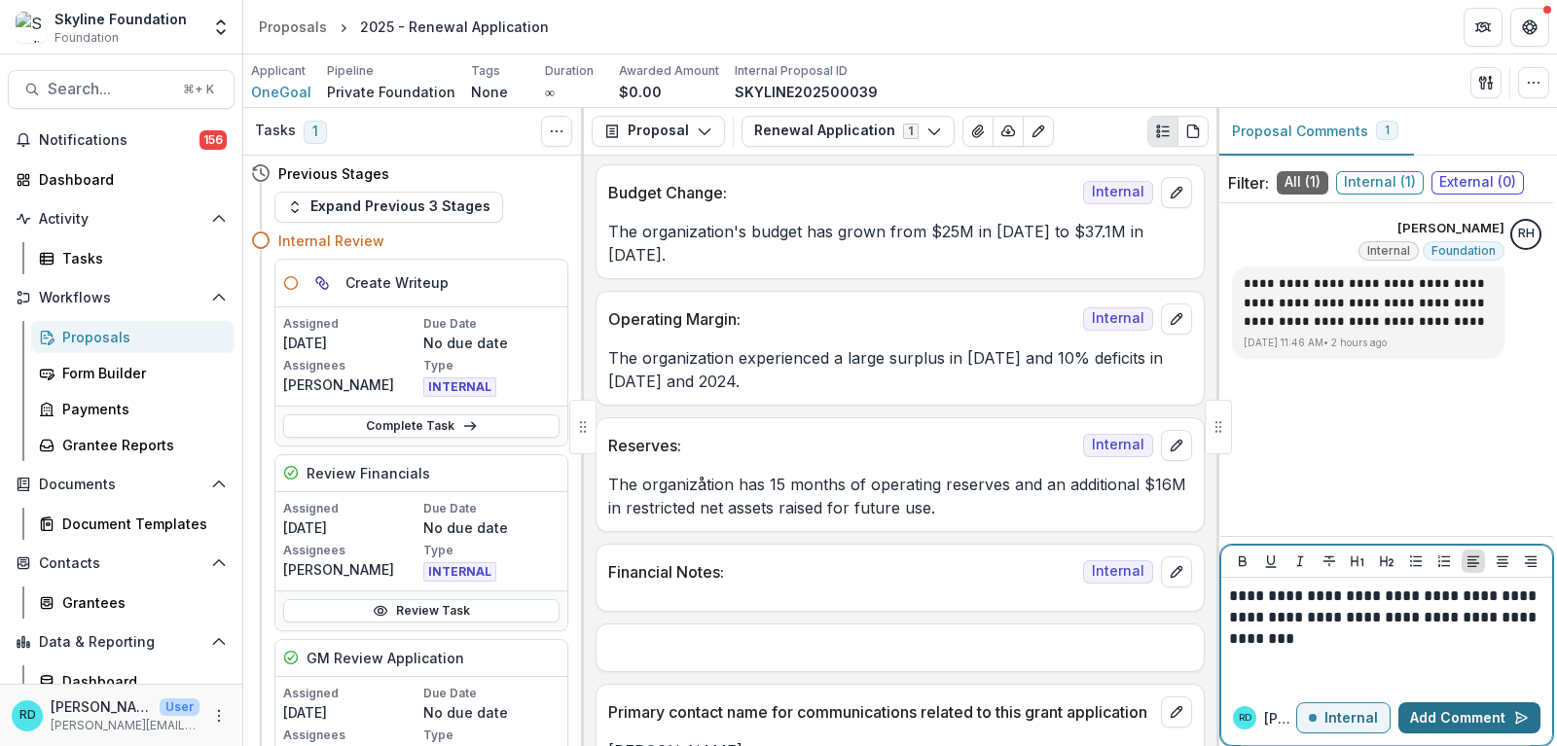
click at [1424, 724] on button "Add Comment" at bounding box center [1469, 718] width 142 height 31
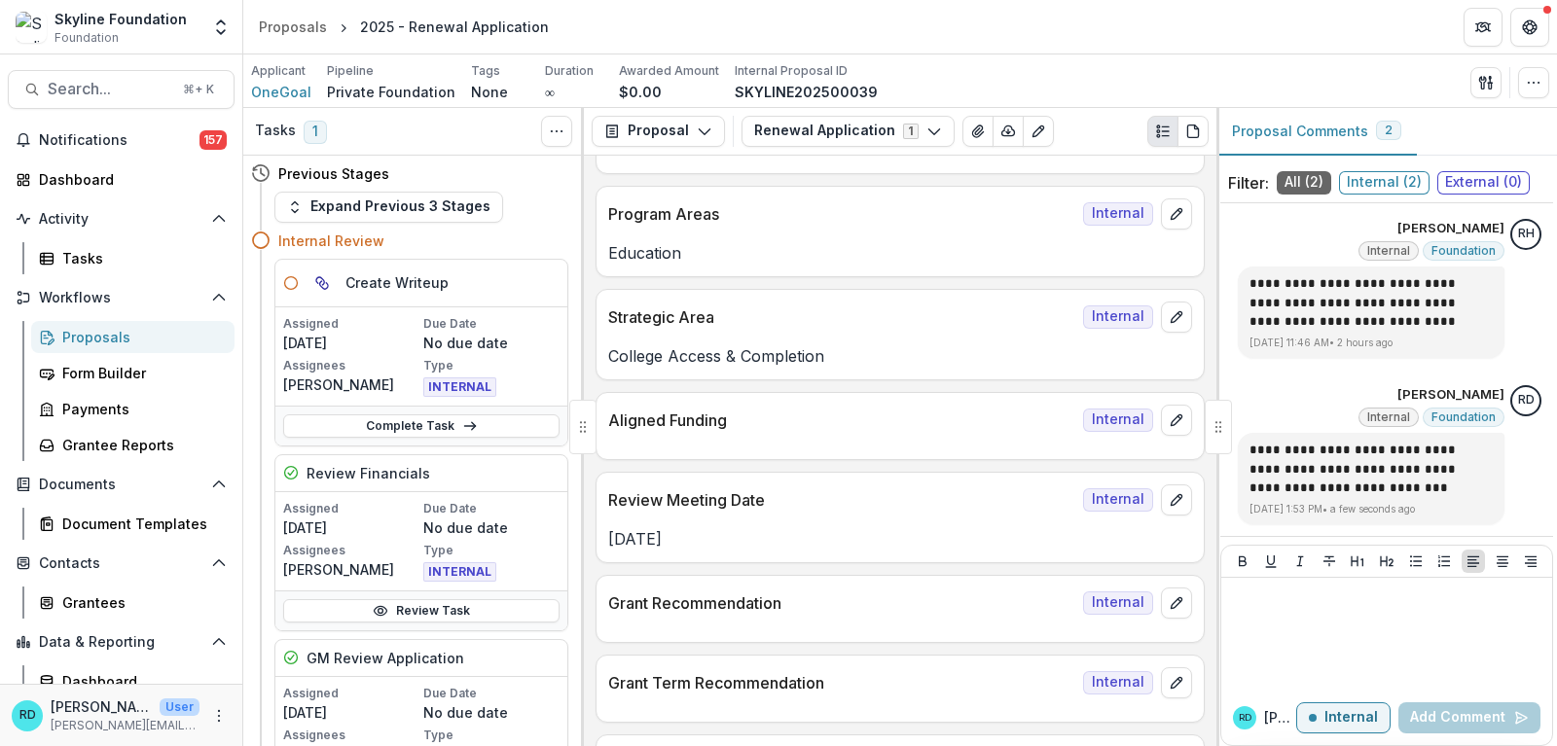
scroll to position [225, 0]
